Goal: Task Accomplishment & Management: Manage account settings

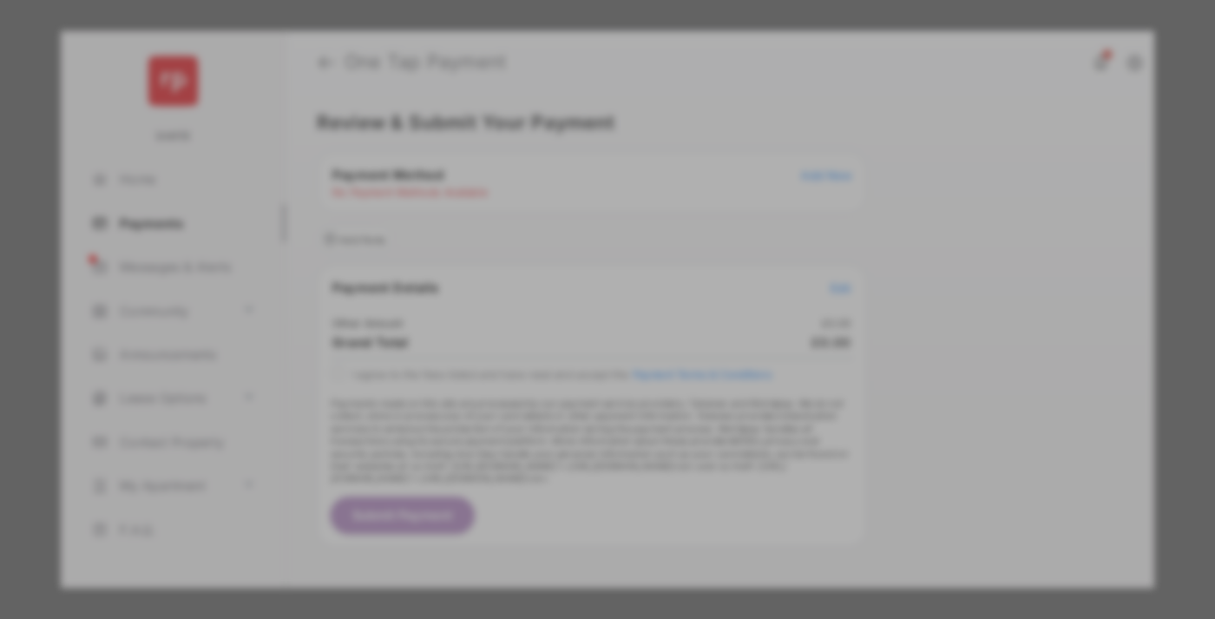
scroll to position [15, 0]
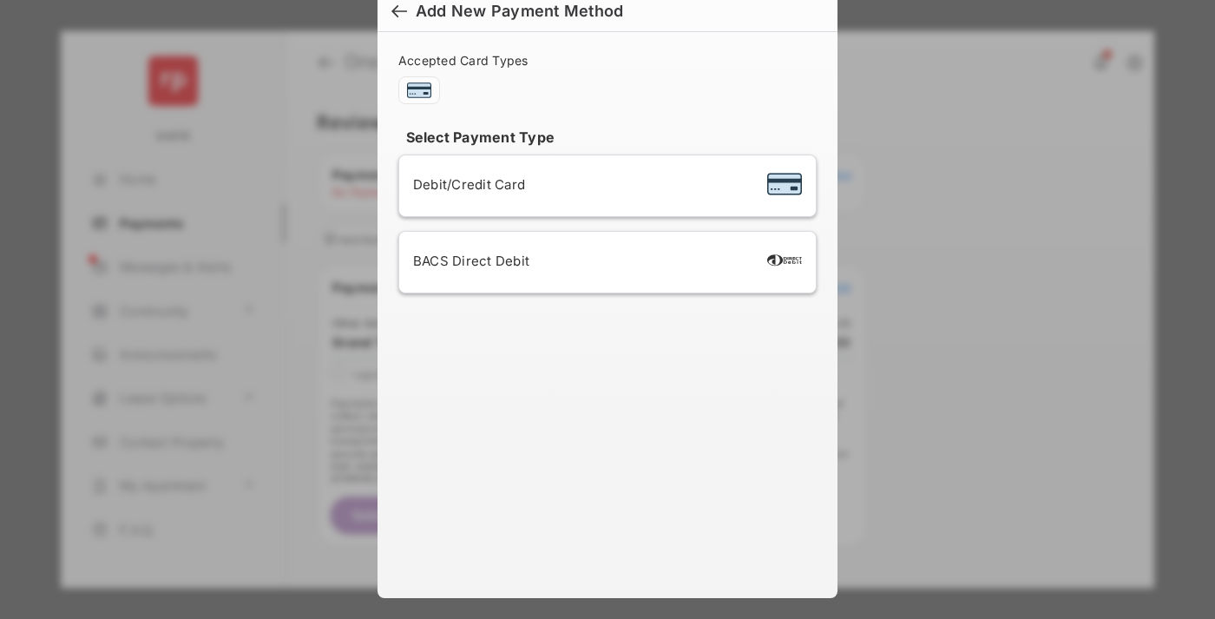
click at [604, 262] on div "BACS Direct Debit" at bounding box center [607, 262] width 389 height 33
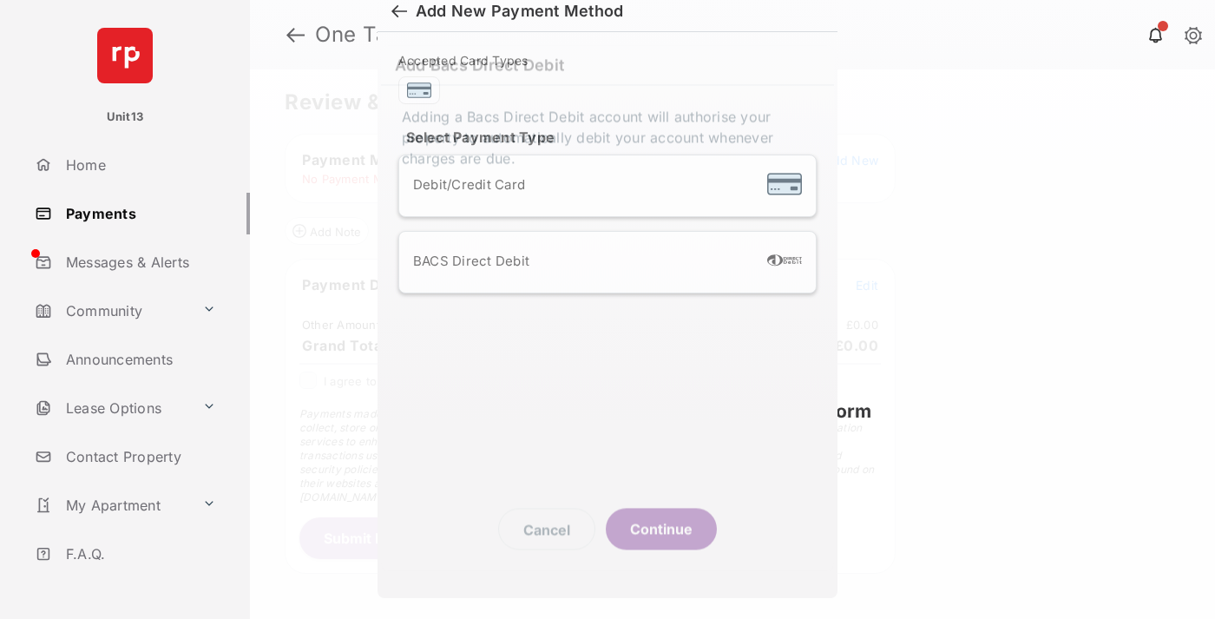
scroll to position [6, 0]
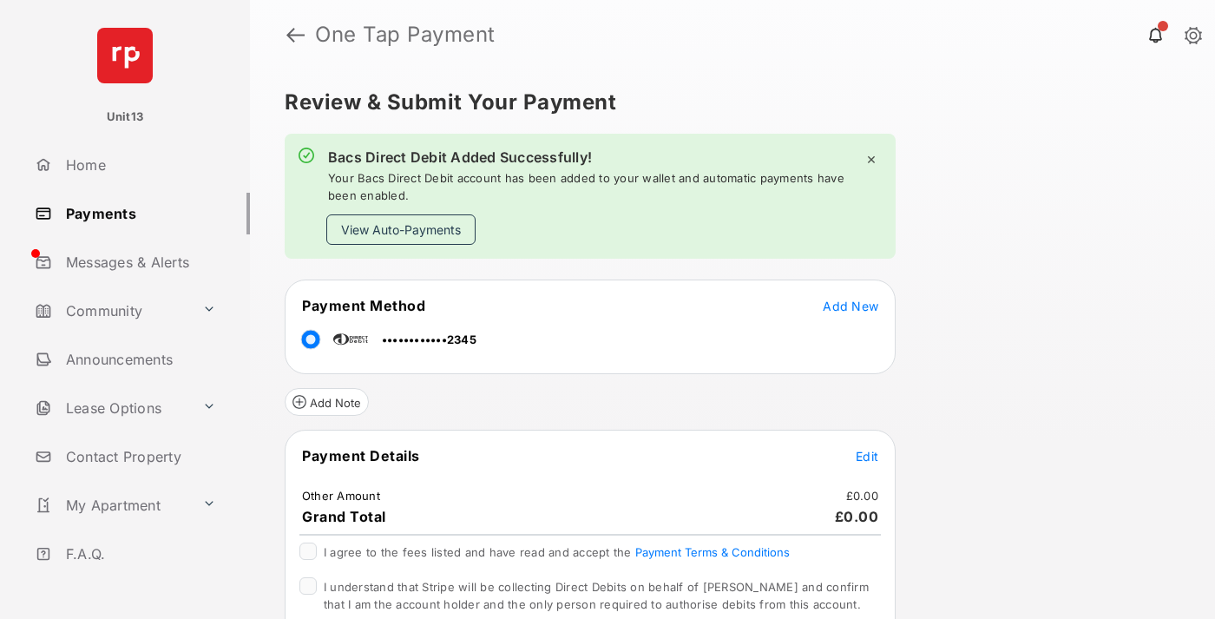
click at [401, 229] on button "View Auto-Payments" at bounding box center [400, 229] width 149 height 30
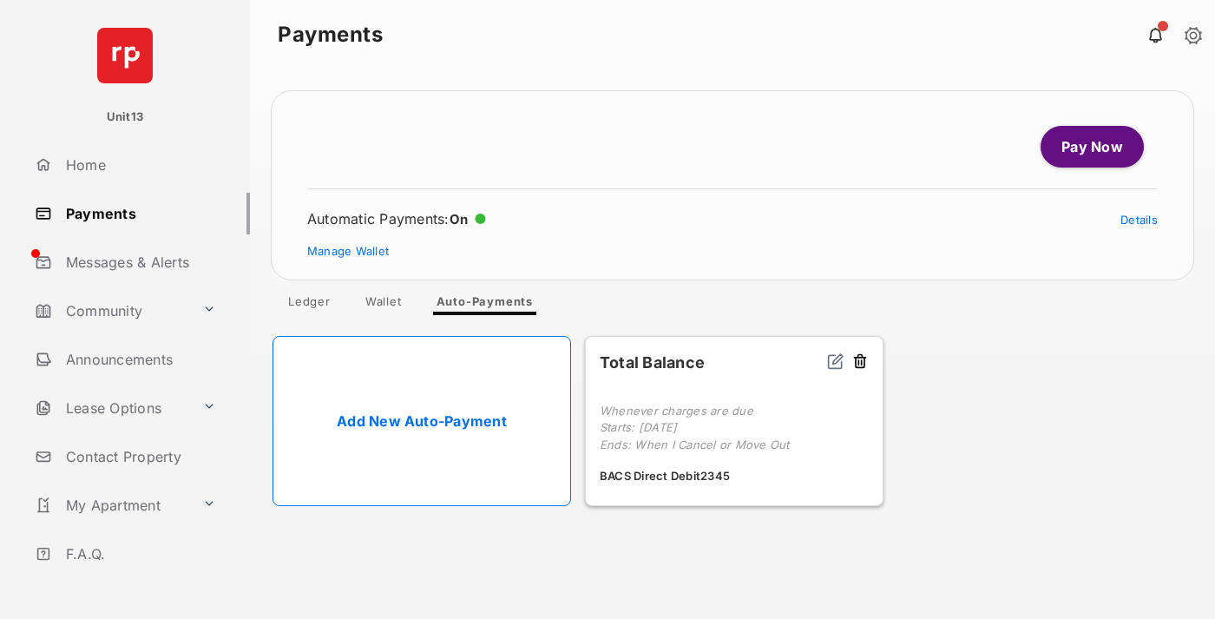
click at [348, 251] on link "Manage Wallet" at bounding box center [348, 251] width 82 height 14
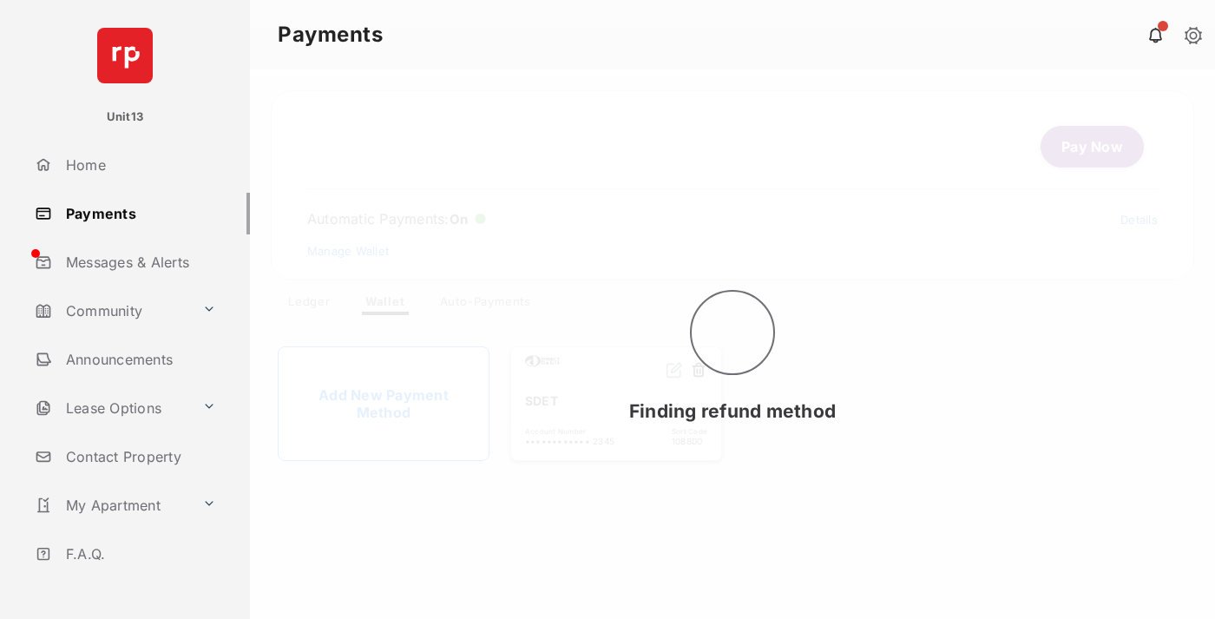
click at [699, 371] on button at bounding box center [698, 371] width 17 height 20
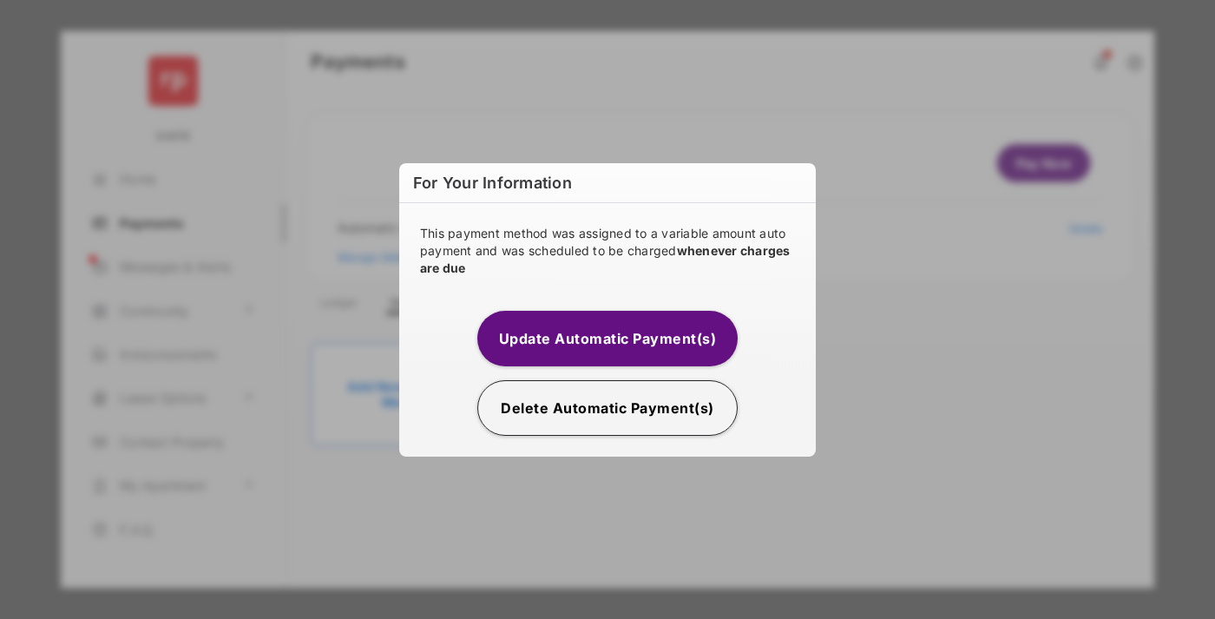
click at [608, 407] on button "Delete Automatic Payment(s)" at bounding box center [607, 408] width 260 height 56
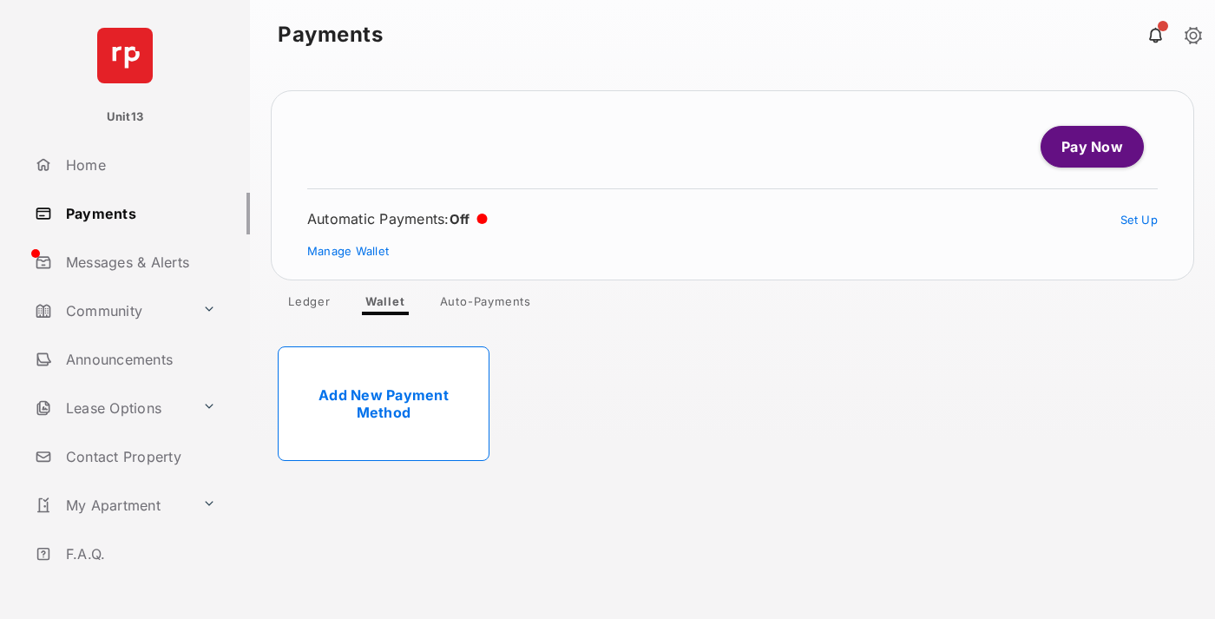
click at [384, 404] on link "Add New Payment Method" at bounding box center [384, 403] width 212 height 115
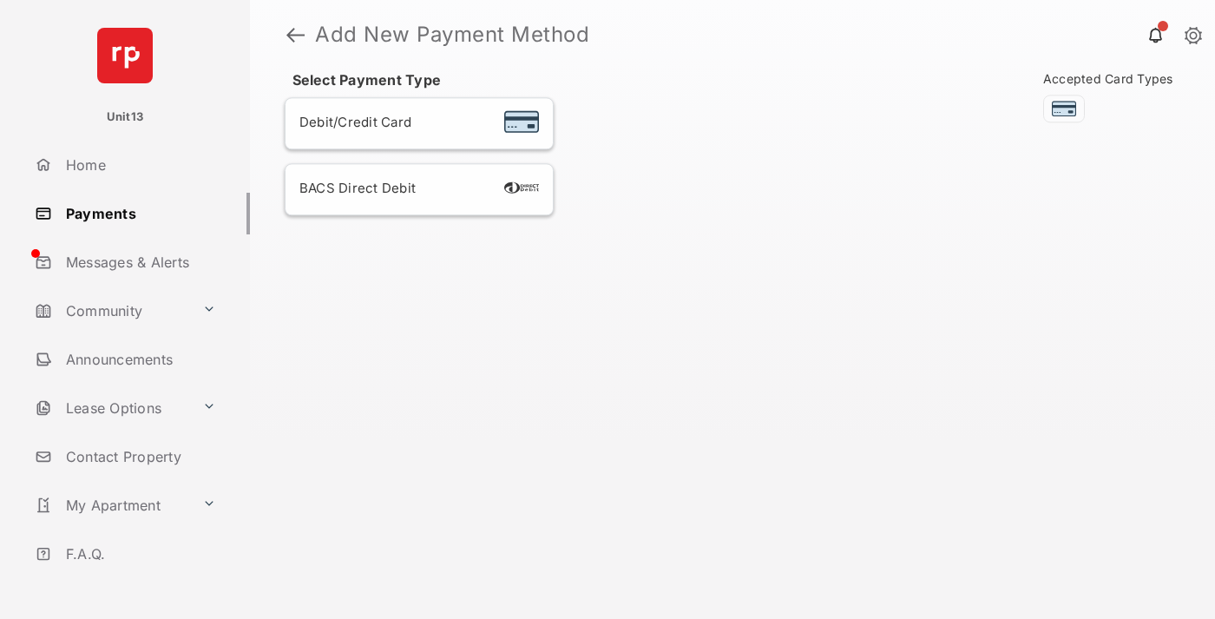
click at [419, 189] on div "BACS Direct Debit" at bounding box center [419, 189] width 240 height 23
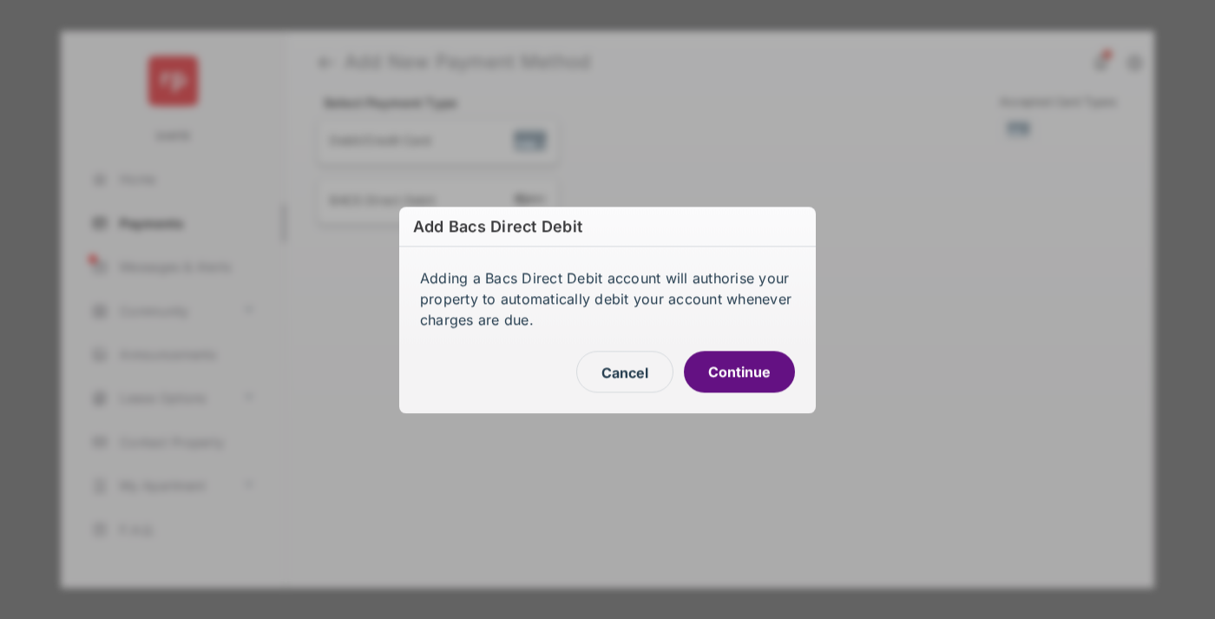
click at [739, 371] on button "Continue" at bounding box center [739, 372] width 111 height 42
